Goal: Entertainment & Leisure: Consume media (video, audio)

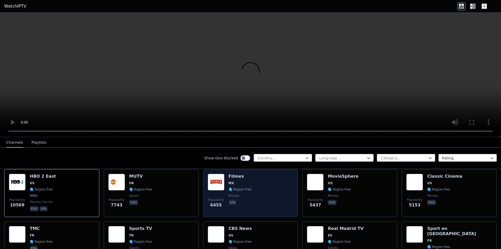
scroll to position [26, 0]
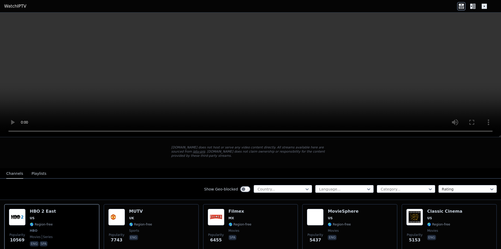
click at [404, 189] on div "Language... Category... Rating" at bounding box center [407, 189] width 182 height 8
click at [404, 186] on div at bounding box center [405, 188] width 48 height 5
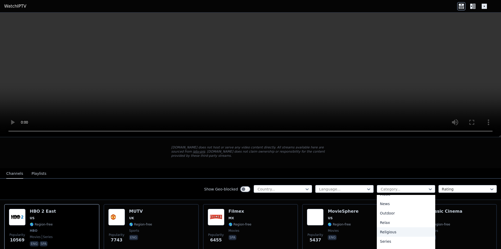
scroll to position [131, 0]
click at [387, 207] on div "Movies" at bounding box center [406, 210] width 59 height 9
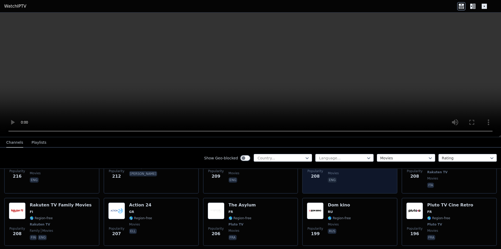
scroll to position [810, 0]
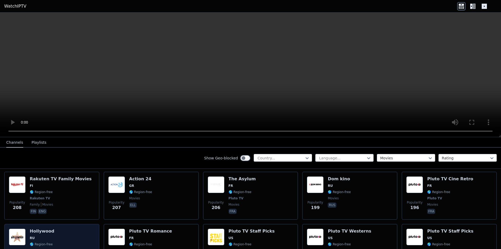
click at [58, 229] on div "Popularity 194 Hollywood RU 🌎 Region-free movies rus" at bounding box center [52, 248] width 86 height 39
click at [44, 236] on span "RU" at bounding box center [42, 238] width 25 height 4
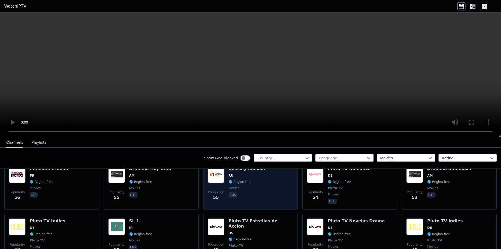
scroll to position [1874, 0]
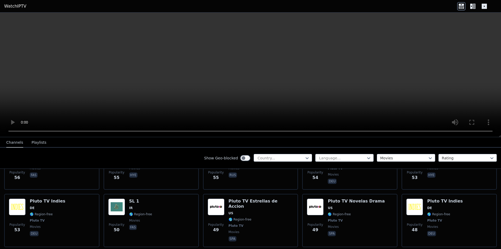
click at [398, 149] on div "Show Geo-blocked Country... Language... Movies Rating" at bounding box center [250, 158] width 501 height 21
click at [400, 155] on div "Movies" at bounding box center [406, 158] width 59 height 8
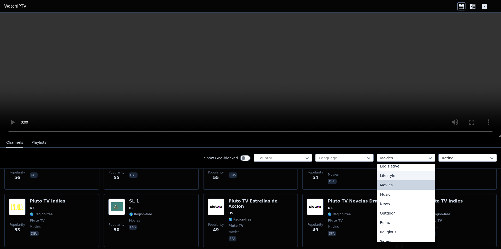
scroll to position [129, 0]
click at [392, 194] on div "Music" at bounding box center [406, 191] width 59 height 9
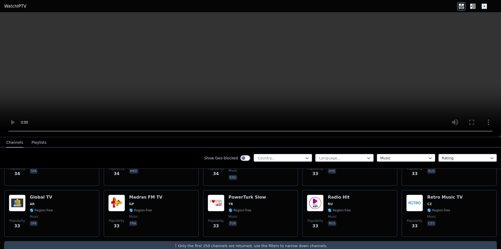
scroll to position [2585, 0]
click at [387, 159] on div at bounding box center [405, 157] width 48 height 5
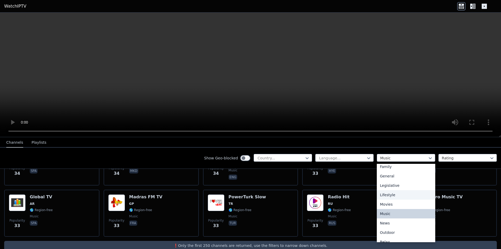
scroll to position [138, 0]
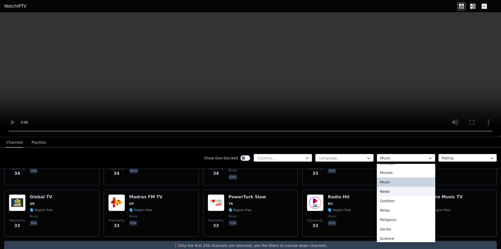
click at [416, 190] on div "News" at bounding box center [406, 191] width 59 height 9
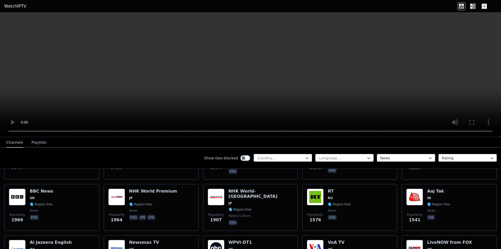
scroll to position [104, 0]
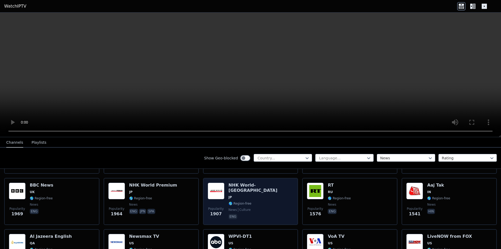
click at [229, 190] on div "NHK World-[GEOGRAPHIC_DATA] JP 🌎 Region-free news culture eng" at bounding box center [261, 202] width 65 height 38
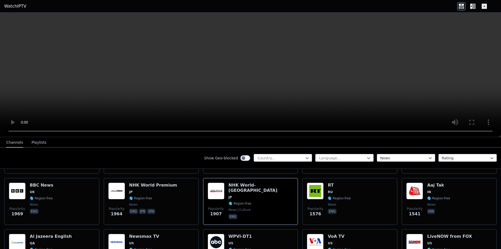
click at [173, 155] on div "Show Geo-blocked Country... Language... News Rating" at bounding box center [250, 158] width 501 height 21
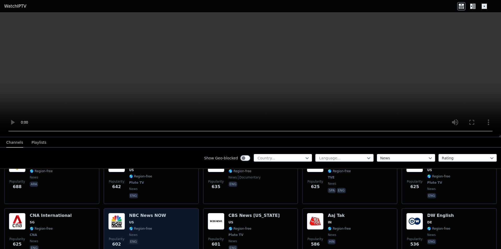
scroll to position [261, 0]
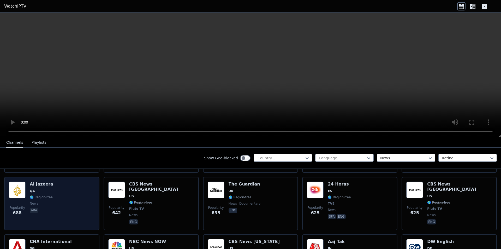
click at [46, 208] on span "ara" at bounding box center [42, 211] width 24 height 6
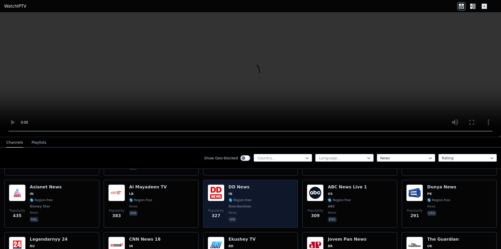
scroll to position [496, 0]
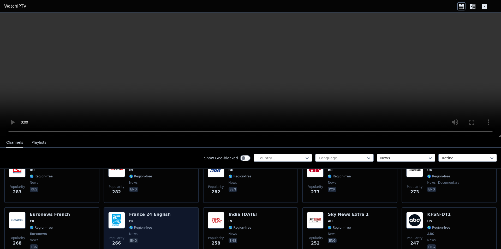
click at [152, 225] on span "🌎 Region-free" at bounding box center [150, 227] width 42 height 4
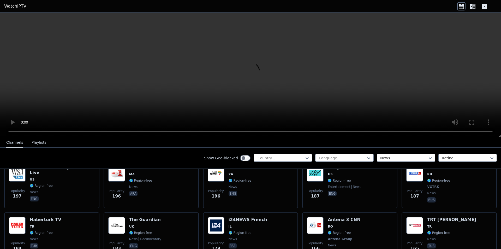
scroll to position [679, 0]
